Goal: Transaction & Acquisition: Obtain resource

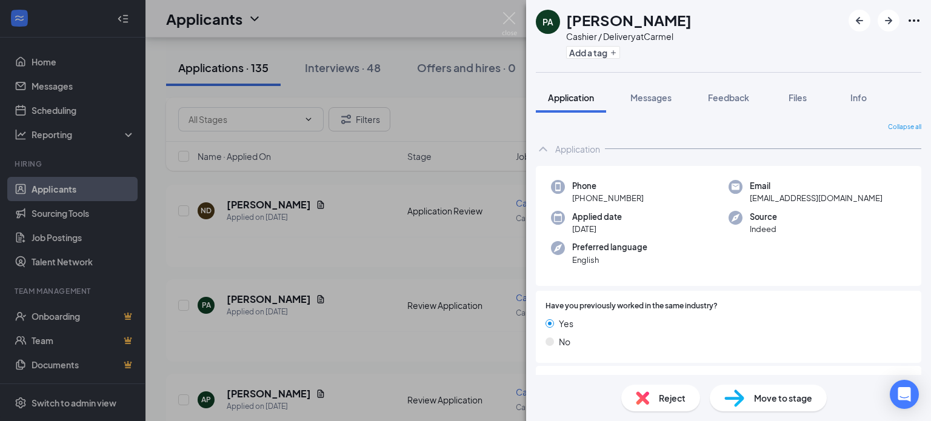
scroll to position [205, 0]
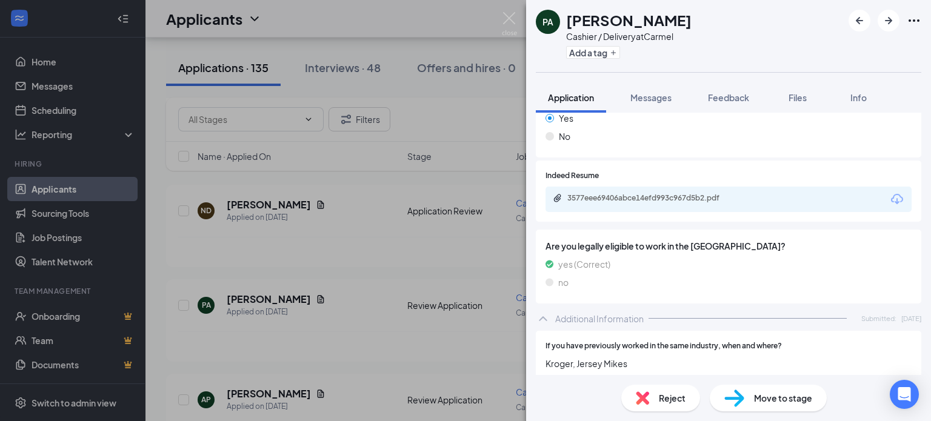
click at [891, 201] on icon "Download" at bounding box center [897, 199] width 12 height 10
click at [507, 18] on img at bounding box center [509, 24] width 15 height 24
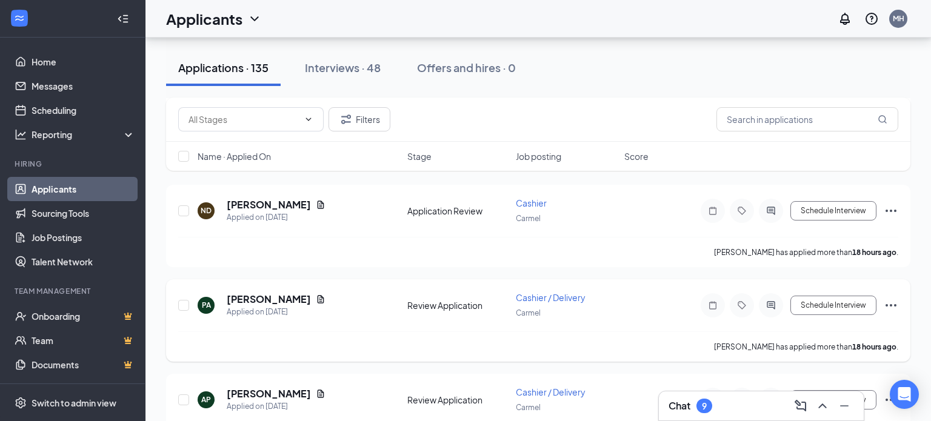
click at [255, 395] on h5 "[PERSON_NAME]" at bounding box center [269, 393] width 84 height 13
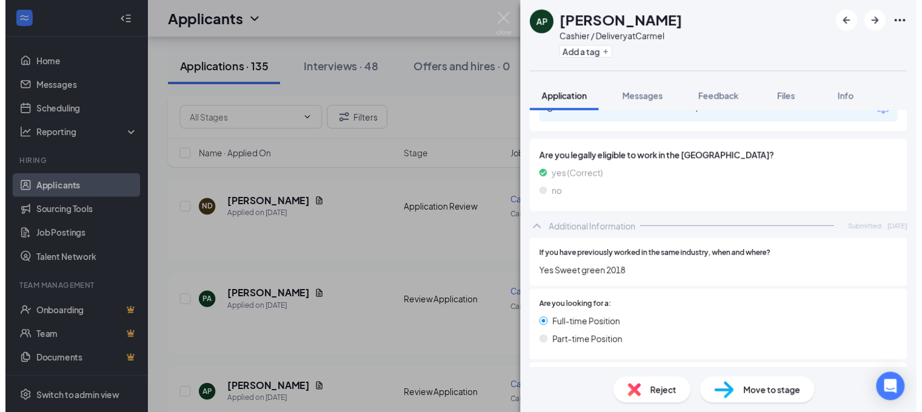
scroll to position [224, 0]
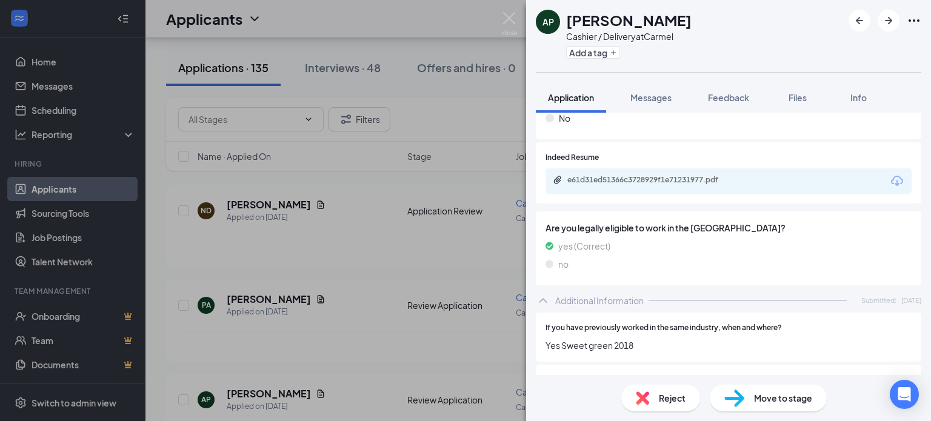
click at [890, 179] on icon "Download" at bounding box center [897, 181] width 15 height 15
click at [508, 19] on img at bounding box center [509, 24] width 15 height 24
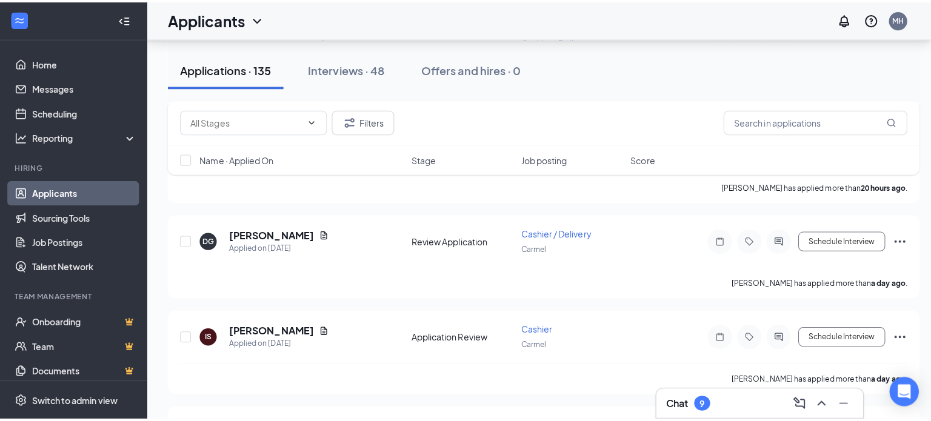
scroll to position [483, 0]
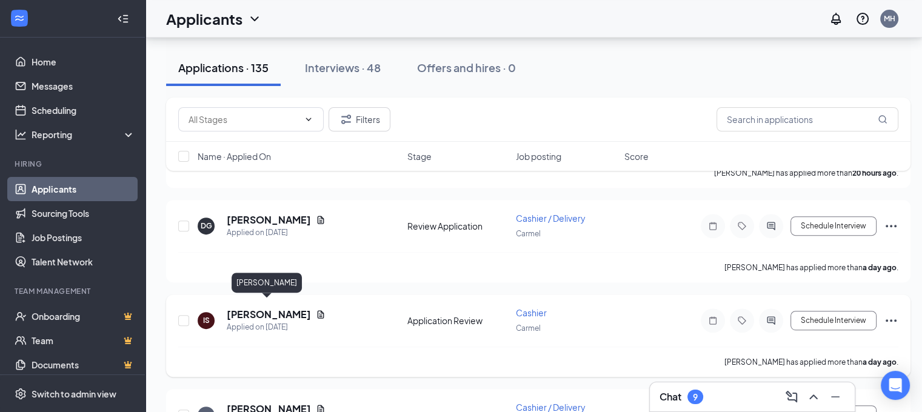
click at [250, 308] on h5 "[PERSON_NAME]" at bounding box center [269, 314] width 84 height 13
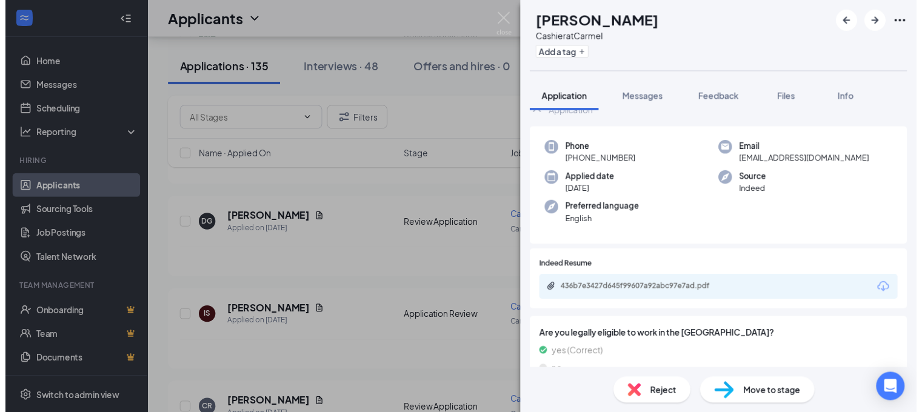
scroll to position [25, 0]
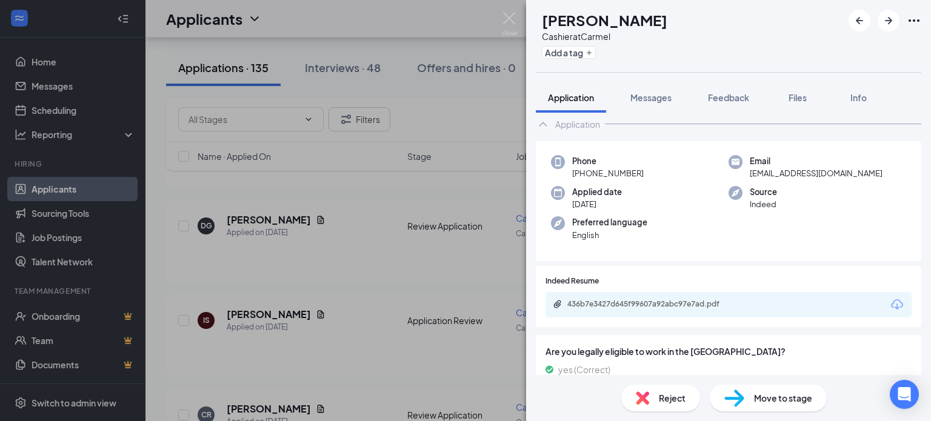
click at [890, 304] on icon "Download" at bounding box center [897, 305] width 15 height 15
click at [504, 21] on img at bounding box center [509, 24] width 15 height 24
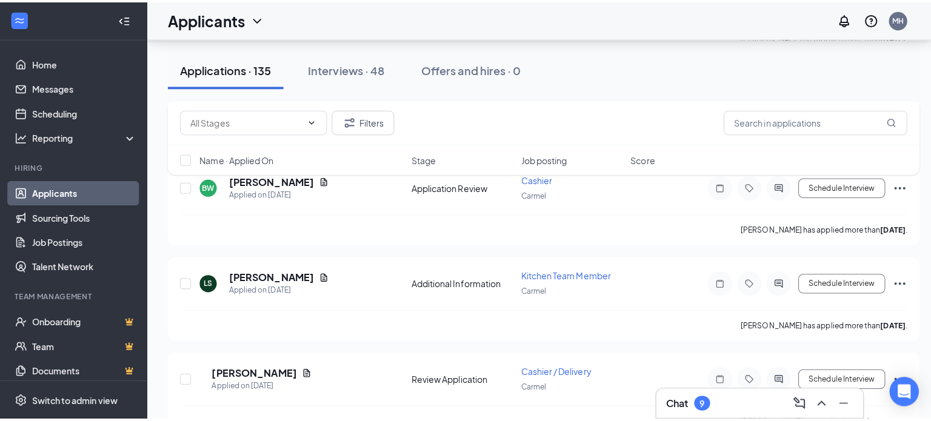
scroll to position [1384, 0]
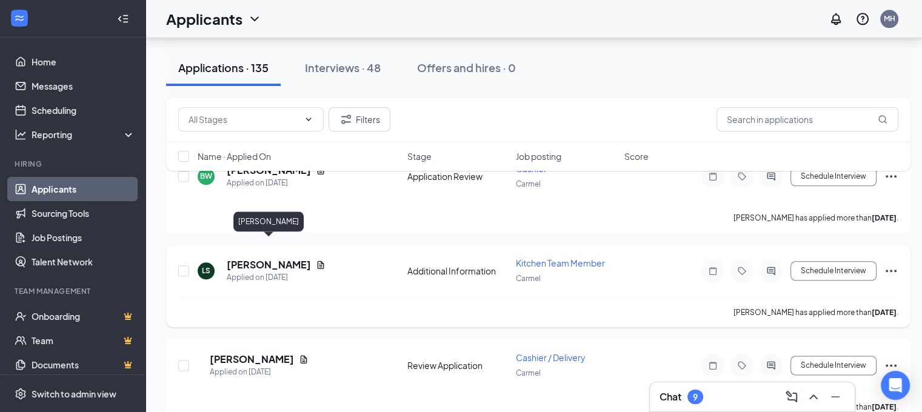
click at [259, 258] on h5 "[PERSON_NAME]" at bounding box center [269, 264] width 84 height 13
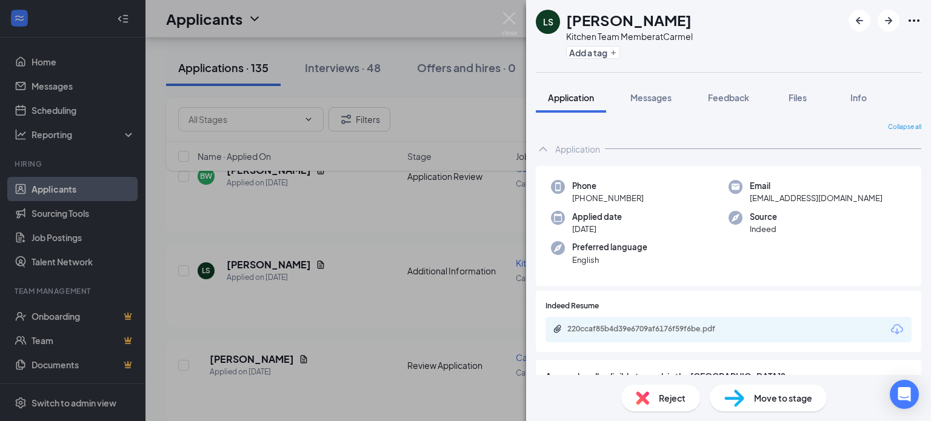
scroll to position [85, 0]
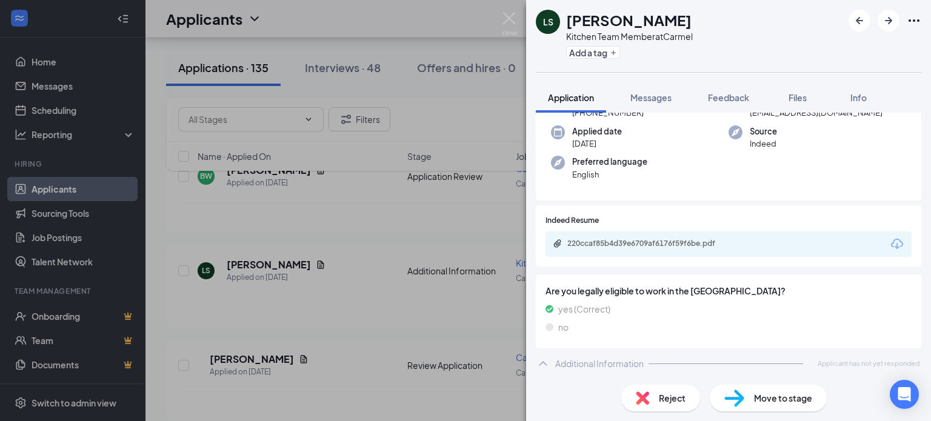
click at [891, 244] on icon "Download" at bounding box center [897, 244] width 12 height 10
click at [510, 20] on img at bounding box center [509, 24] width 15 height 24
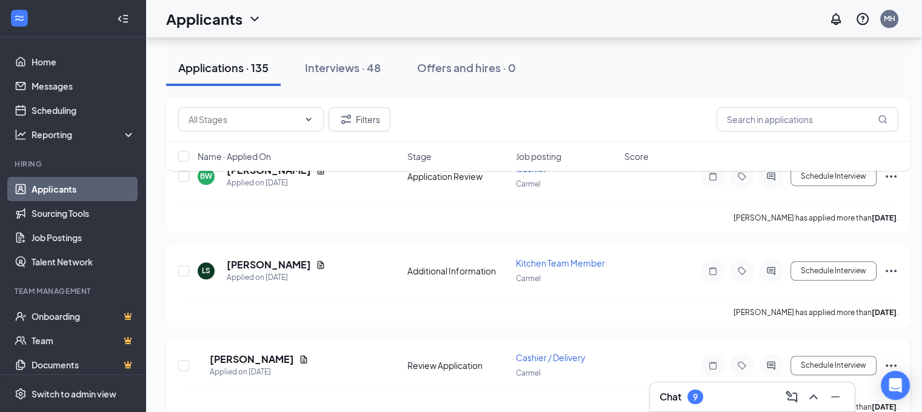
click at [241, 366] on div "Applied on [DATE]" at bounding box center [259, 372] width 99 height 12
click at [245, 353] on h5 "[PERSON_NAME]" at bounding box center [252, 359] width 84 height 13
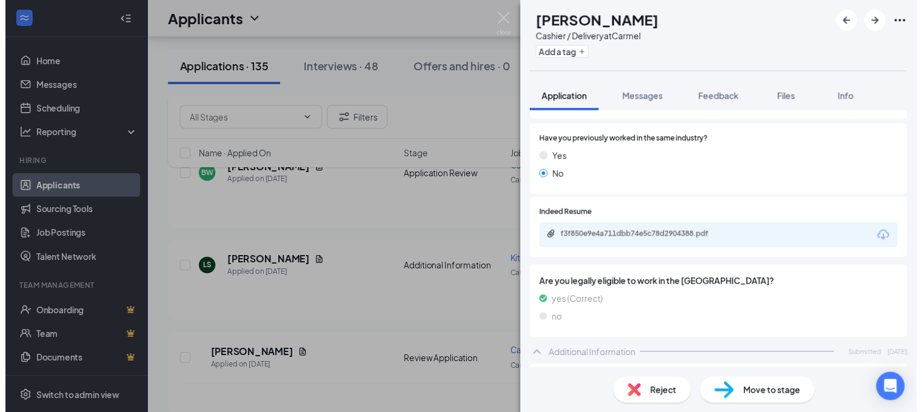
scroll to position [152, 0]
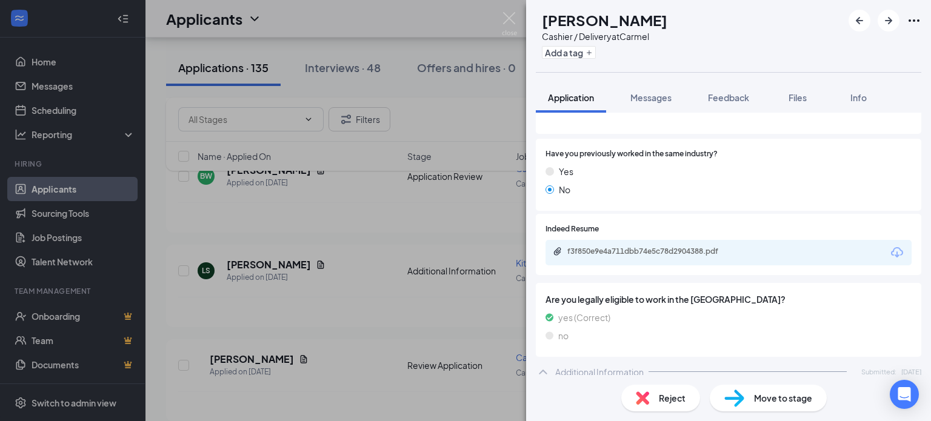
click at [890, 253] on icon "Download" at bounding box center [897, 252] width 15 height 15
click at [507, 21] on img at bounding box center [509, 24] width 15 height 24
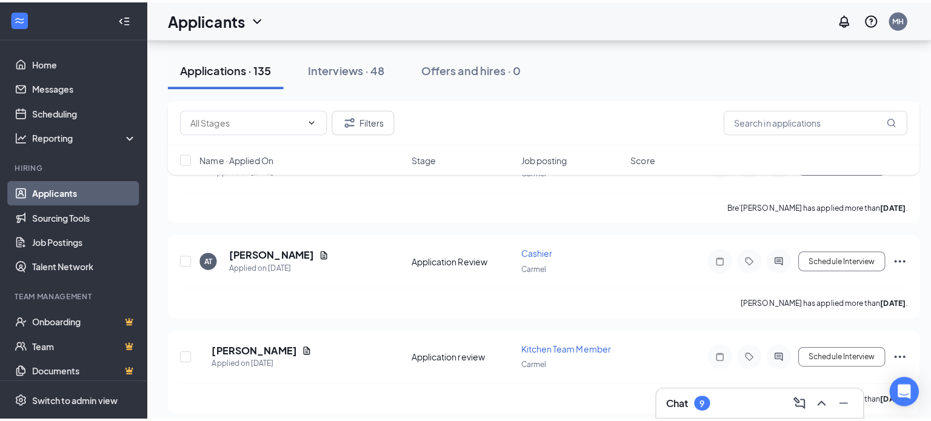
scroll to position [1792, 0]
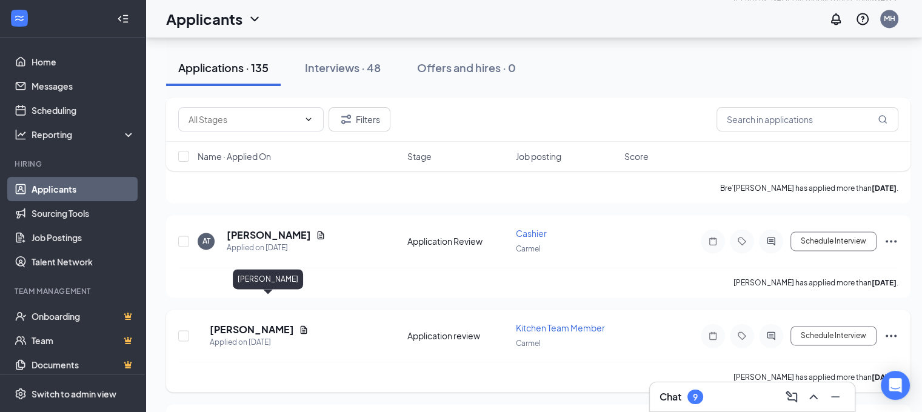
click at [279, 323] on h5 "[PERSON_NAME]" at bounding box center [252, 329] width 84 height 13
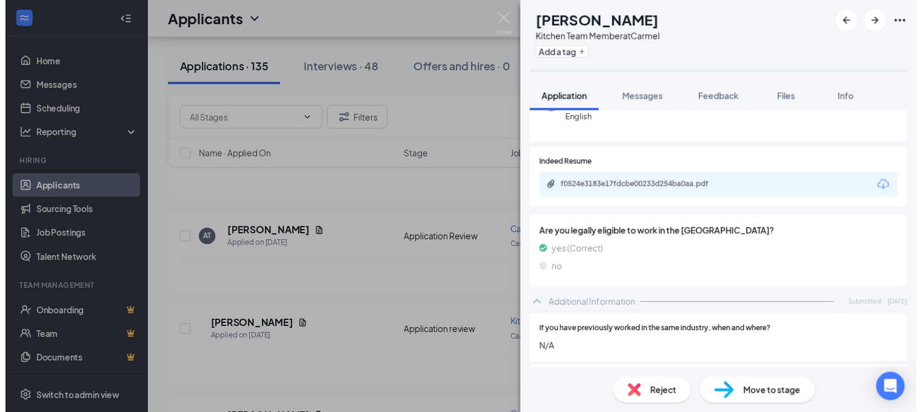
scroll to position [138, 0]
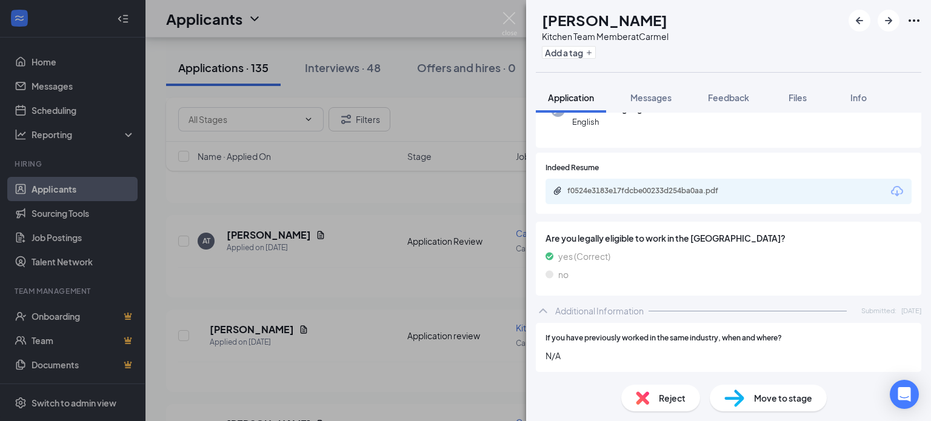
click at [890, 185] on icon "Download" at bounding box center [897, 191] width 15 height 15
click at [509, 16] on img at bounding box center [509, 24] width 15 height 24
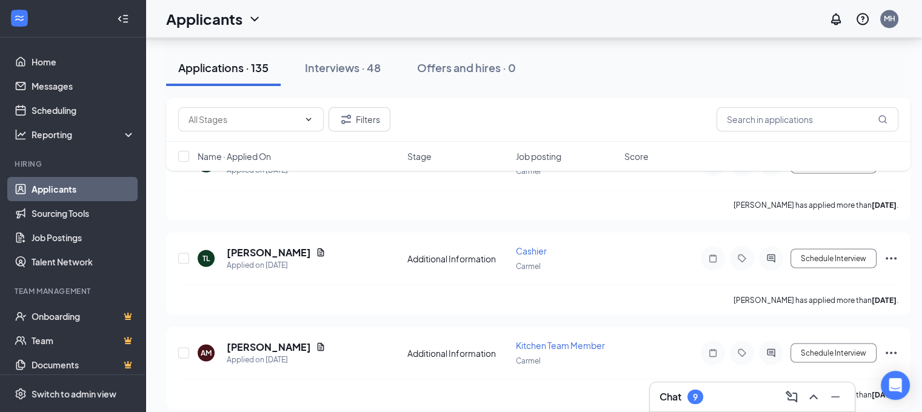
scroll to position [2090, 0]
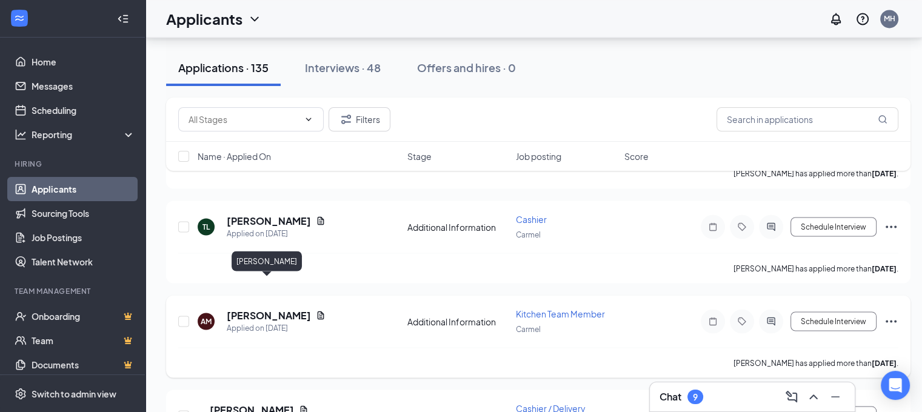
click at [247, 309] on h5 "[PERSON_NAME]" at bounding box center [269, 315] width 84 height 13
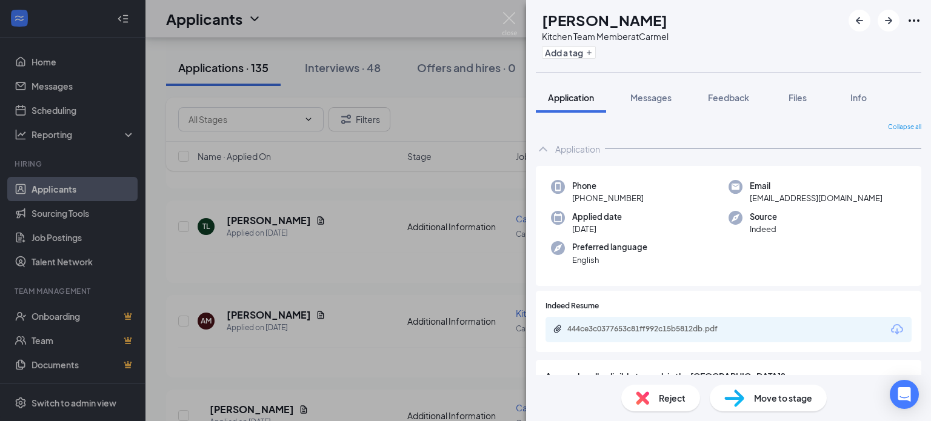
click at [891, 326] on icon "Download" at bounding box center [897, 329] width 12 height 10
click at [510, 18] on img at bounding box center [509, 24] width 15 height 24
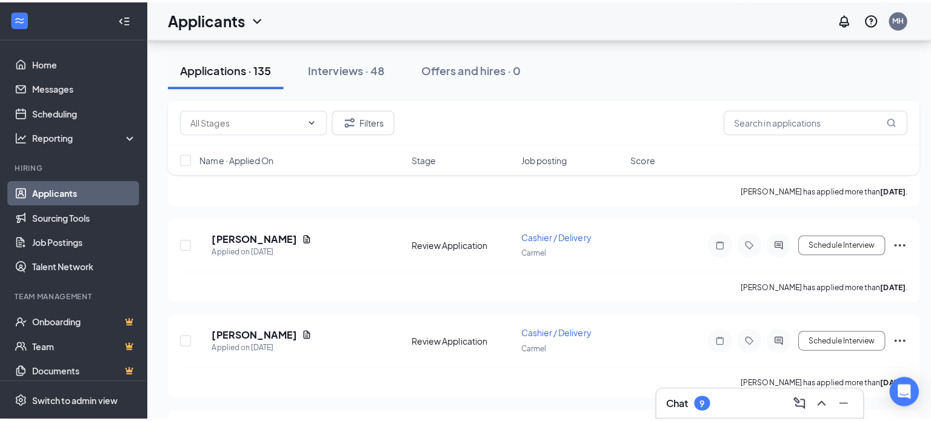
scroll to position [2815, 0]
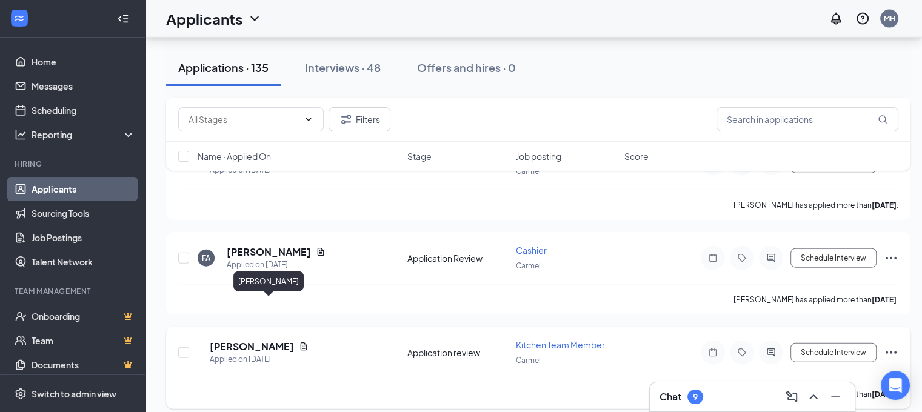
click at [294, 340] on h5 "[PERSON_NAME]" at bounding box center [252, 346] width 84 height 13
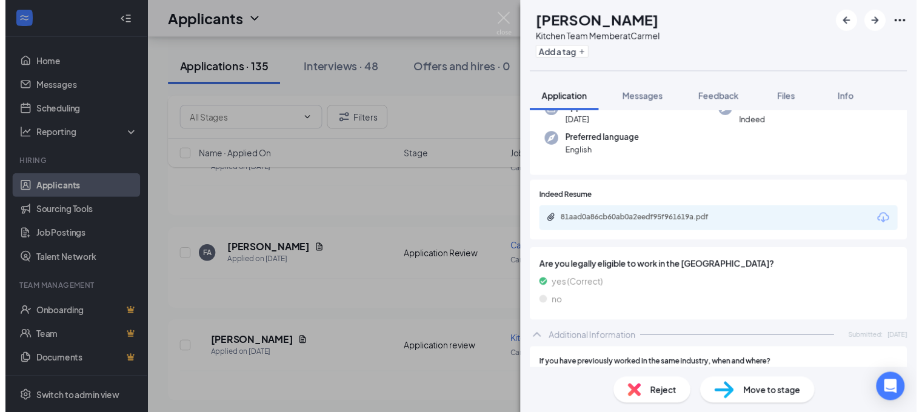
scroll to position [118, 0]
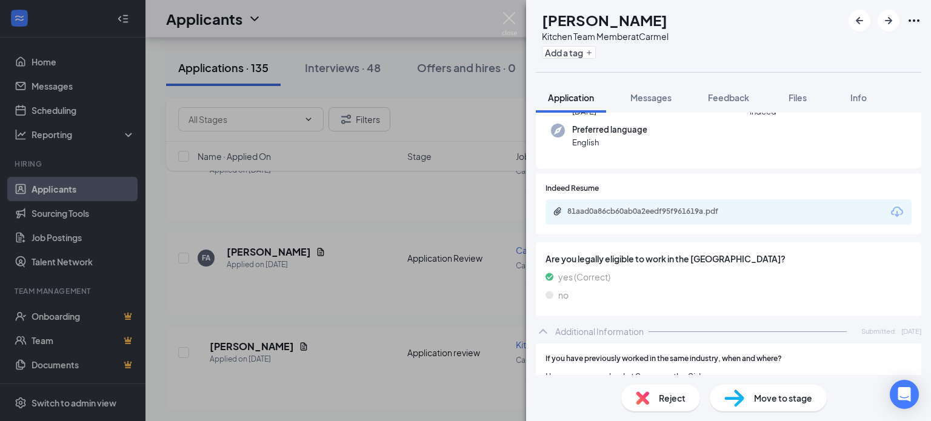
click at [890, 212] on icon "Download" at bounding box center [897, 212] width 15 height 15
click at [504, 19] on img at bounding box center [509, 24] width 15 height 24
